Goal: Task Accomplishment & Management: Use online tool/utility

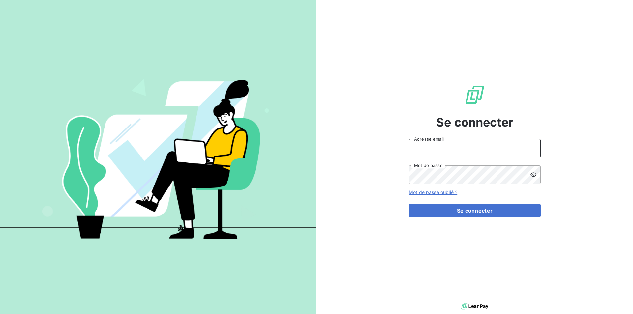
click at [450, 149] on input "Adresse email" at bounding box center [475, 148] width 132 height 18
type input "[PERSON_NAME][EMAIL_ADDRESS][PERSON_NAME][DOMAIN_NAME]"
click at [409, 204] on button "Se connecter" at bounding box center [475, 211] width 132 height 14
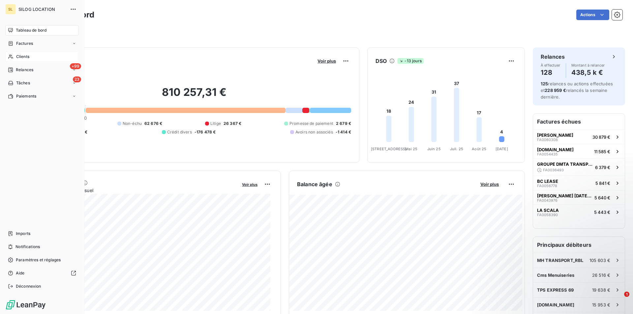
click at [10, 53] on div "Clients" at bounding box center [42, 56] width 74 height 11
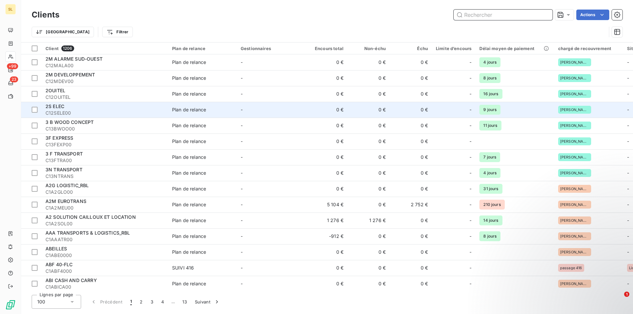
scroll to position [88, 0]
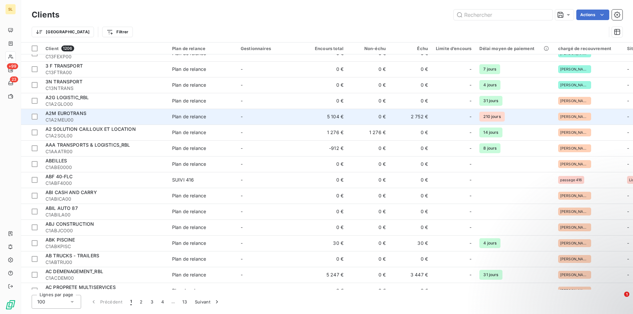
click at [192, 116] on div "Plan de relance" at bounding box center [189, 116] width 34 height 7
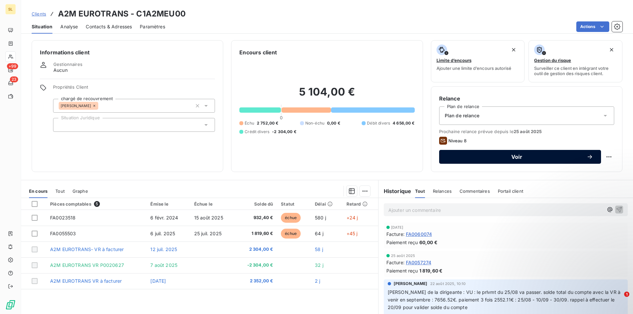
click at [587, 154] on icon "button" at bounding box center [590, 157] width 7 height 7
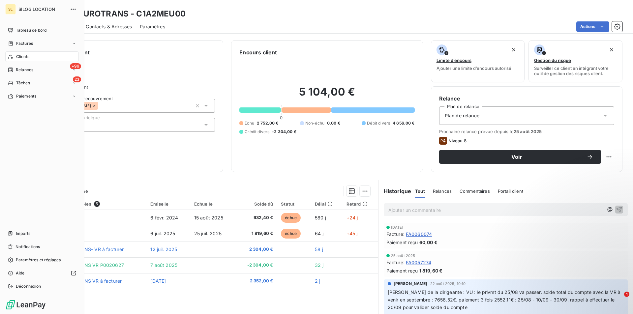
click at [15, 56] on div "Clients" at bounding box center [42, 56] width 74 height 11
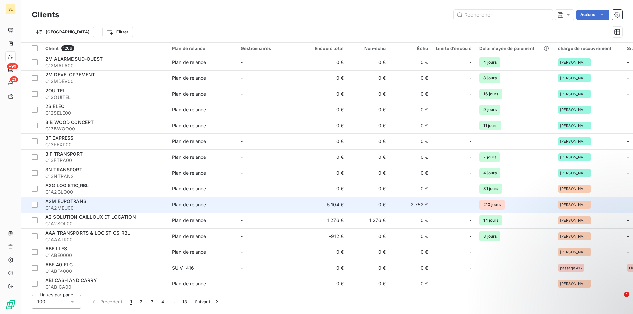
click at [72, 206] on span "C1A2MEU00" at bounding box center [105, 208] width 119 height 7
click at [334, 205] on td "5 104 €" at bounding box center [326, 205] width 42 height 16
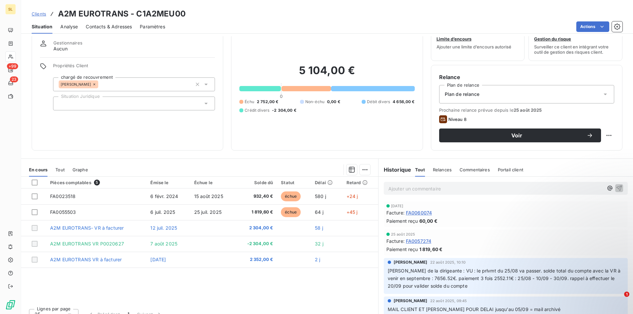
scroll to position [31, 0]
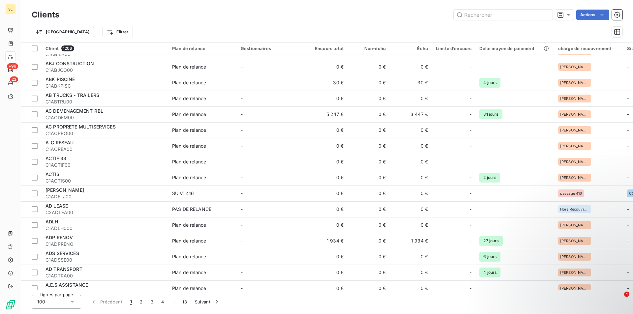
scroll to position [264, 0]
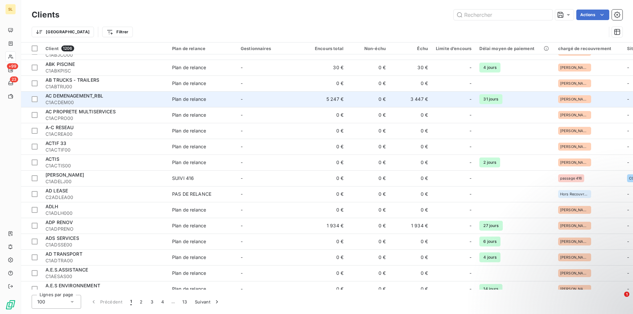
click at [215, 103] on td "Plan de relance" at bounding box center [202, 99] width 69 height 16
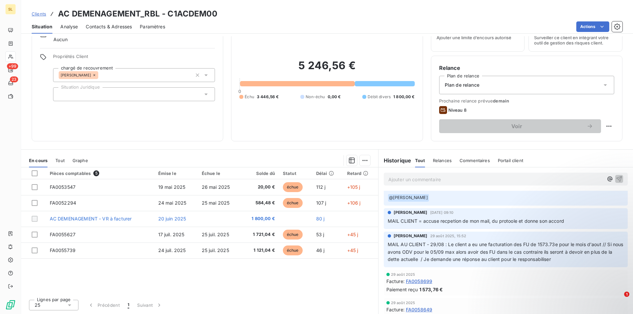
scroll to position [136, 0]
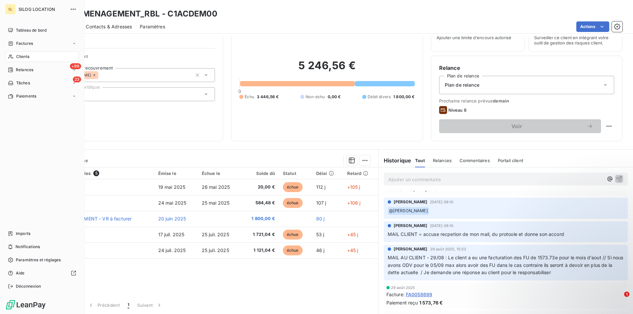
click at [18, 58] on span "Clients" at bounding box center [22, 57] width 13 height 6
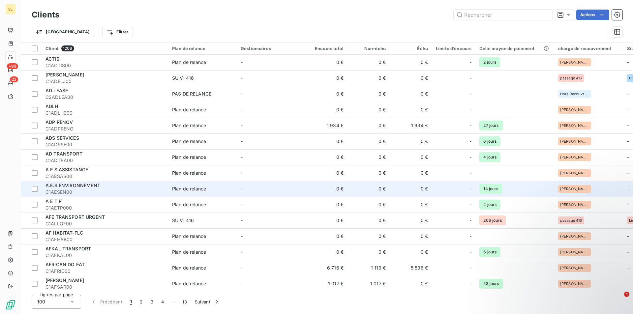
scroll to position [352, 0]
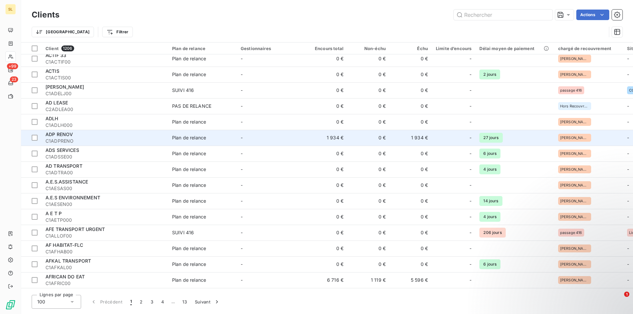
click at [69, 136] on span "ADP RENOV" at bounding box center [59, 135] width 27 height 6
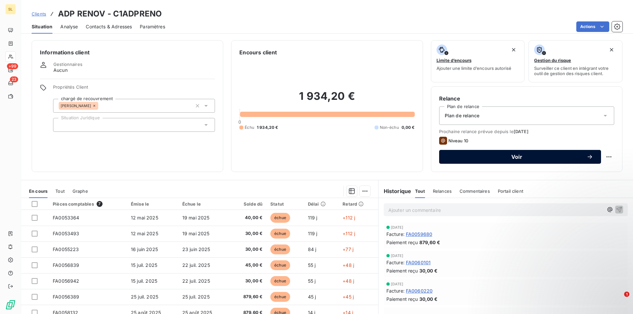
click at [524, 159] on span "Voir" at bounding box center [517, 156] width 140 height 5
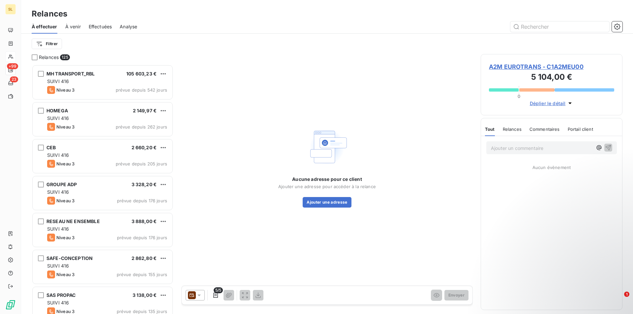
scroll to position [5, 5]
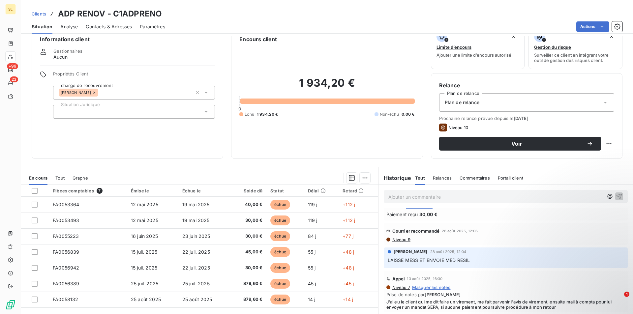
scroll to position [31, 0]
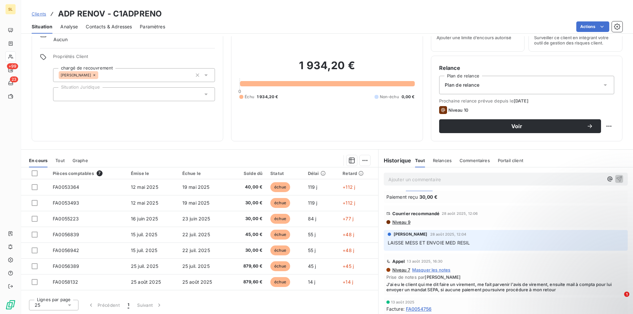
click at [474, 260] on div "[PERSON_NAME] 13 août 2025, 16:30" at bounding box center [506, 261] width 239 height 11
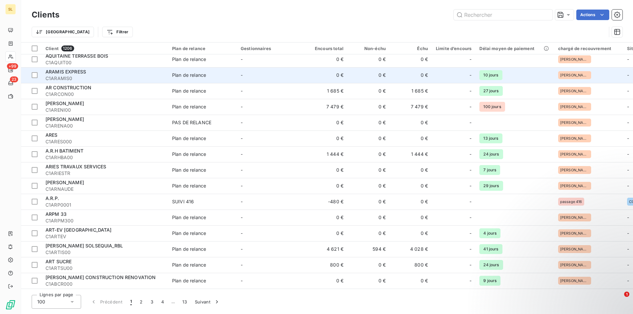
scroll to position [1351, 0]
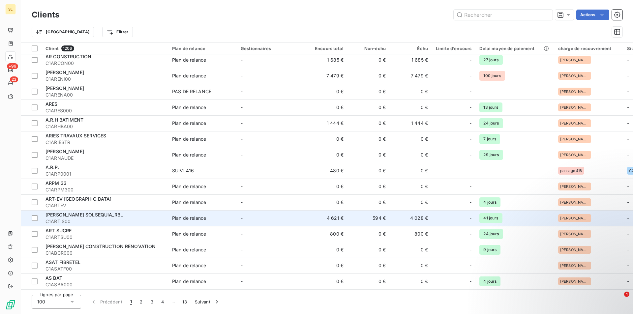
click at [100, 218] on span "C1ARTIS00" at bounding box center [105, 221] width 119 height 7
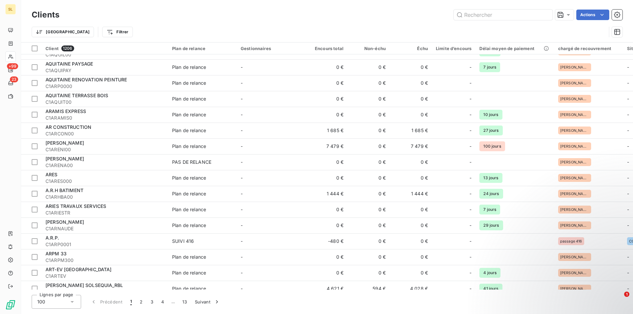
scroll to position [1351, 0]
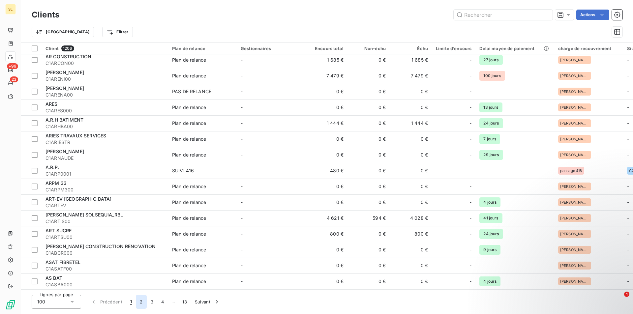
click at [143, 303] on button "2" at bounding box center [141, 302] width 11 height 14
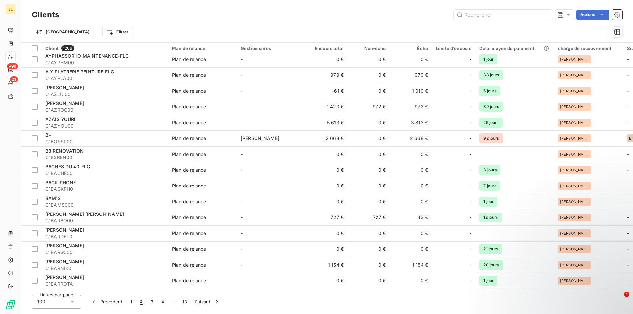
scroll to position [0, 0]
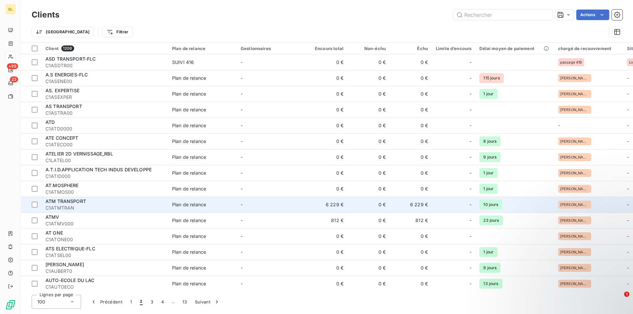
click at [77, 206] on span "C1ATMTRAN" at bounding box center [105, 208] width 119 height 7
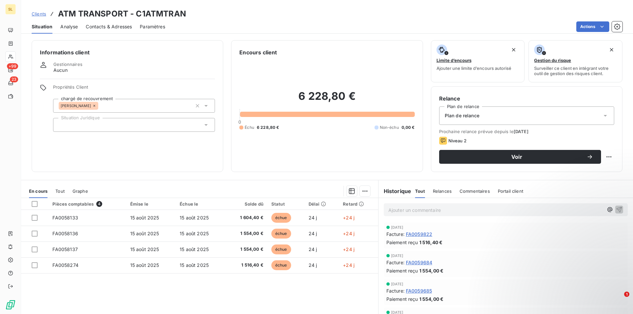
scroll to position [31, 0]
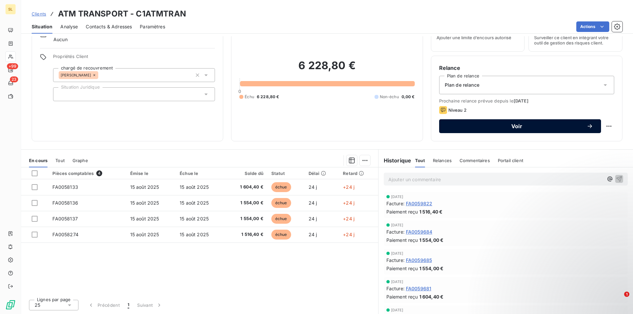
click at [519, 124] on span "Voir" at bounding box center [517, 126] width 140 height 5
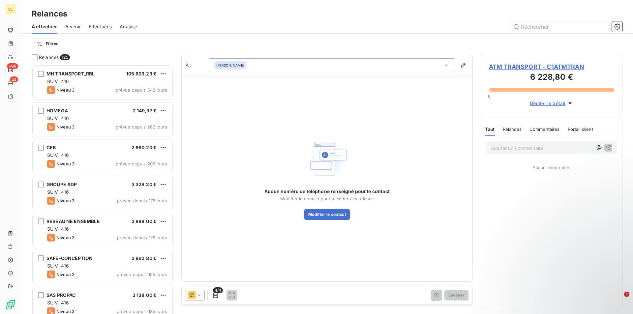
scroll to position [245, 137]
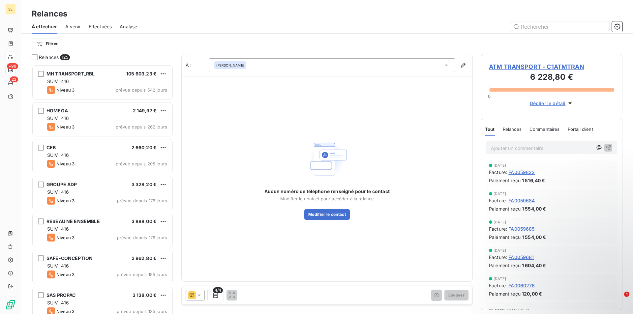
click at [570, 102] on icon "button" at bounding box center [570, 103] width 7 height 7
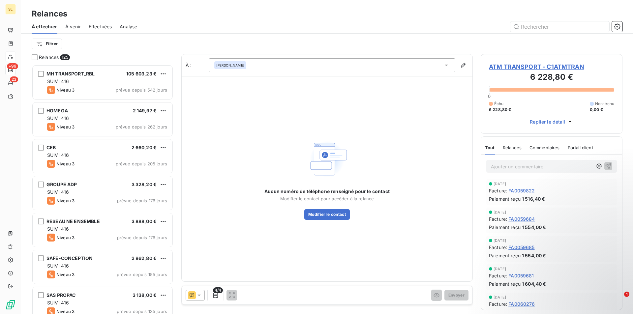
click at [542, 122] on span "Replier le détail" at bounding box center [548, 121] width 36 height 7
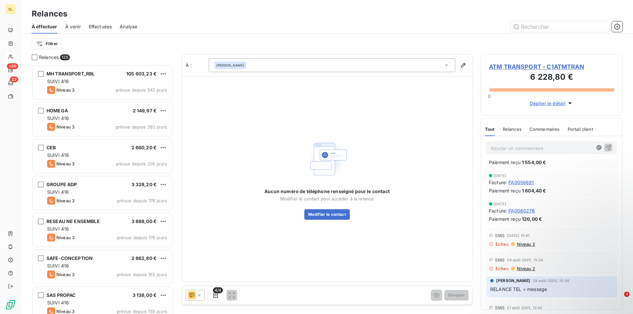
scroll to position [79, 0]
